Goal: Information Seeking & Learning: Learn about a topic

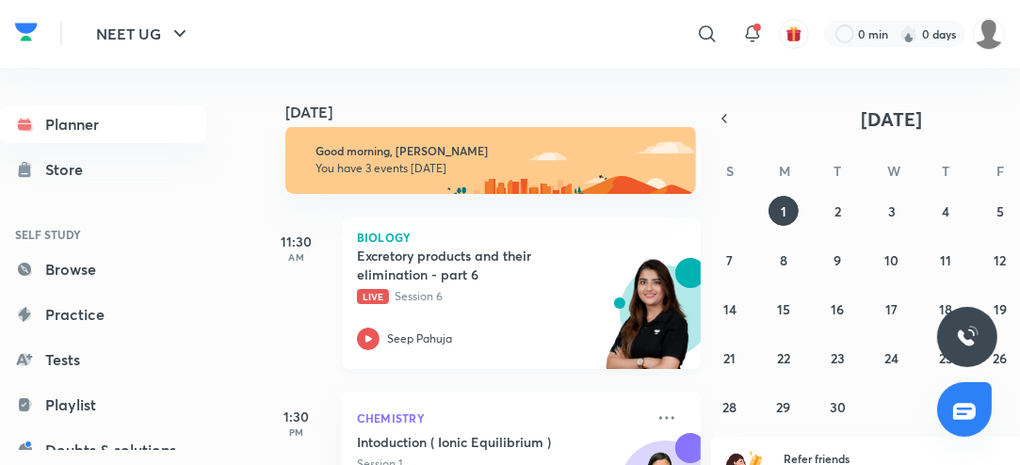
scroll to position [20, 0]
click at [372, 341] on icon at bounding box center [368, 340] width 23 height 23
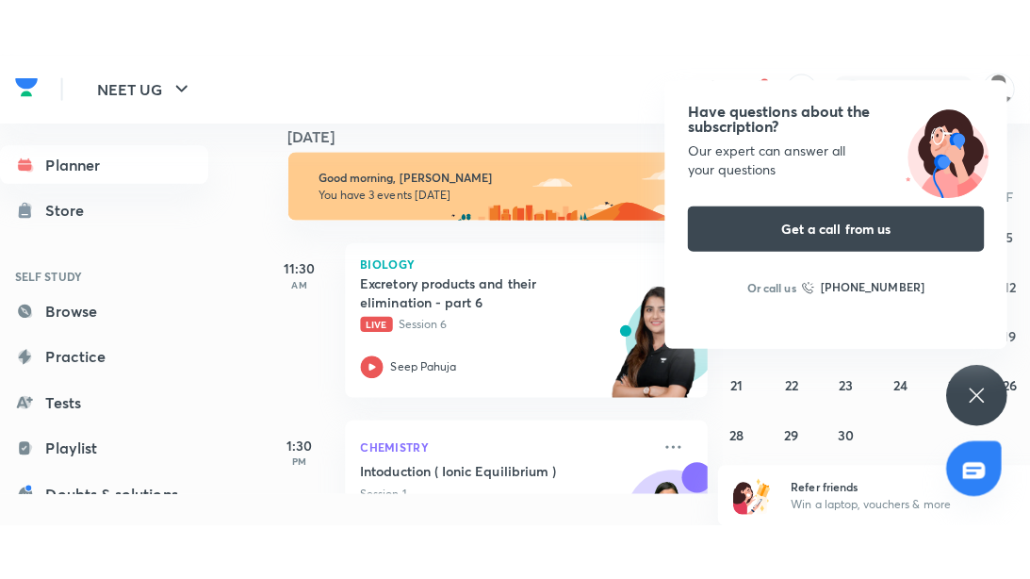
scroll to position [11, 0]
